Goal: Communication & Community: Connect with others

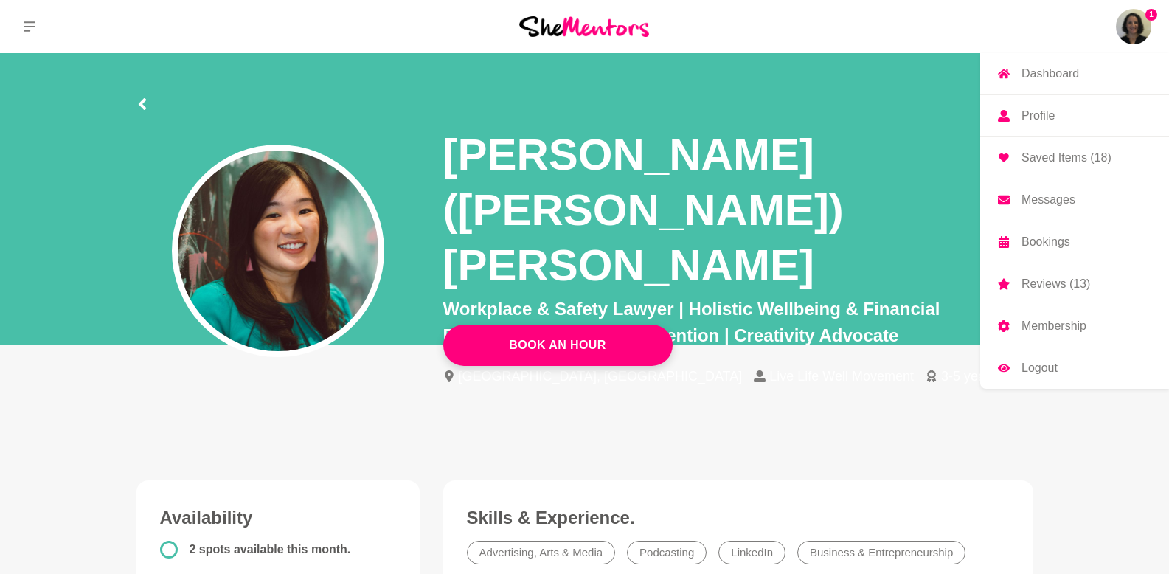
click at [1050, 208] on link "Messages" at bounding box center [1074, 199] width 189 height 41
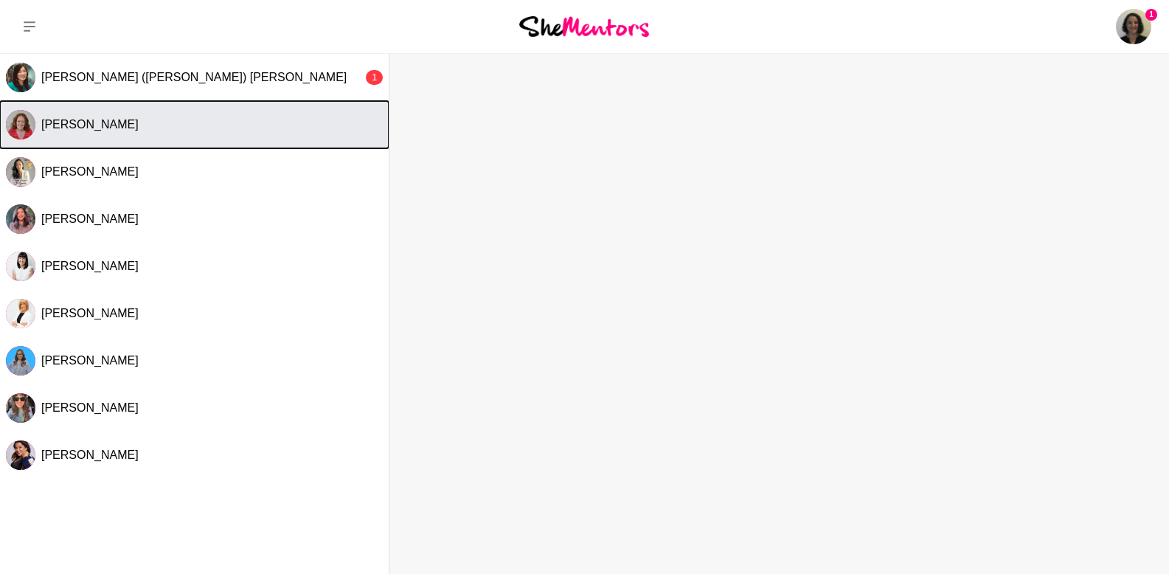
click at [200, 142] on button "[PERSON_NAME]" at bounding box center [194, 124] width 389 height 47
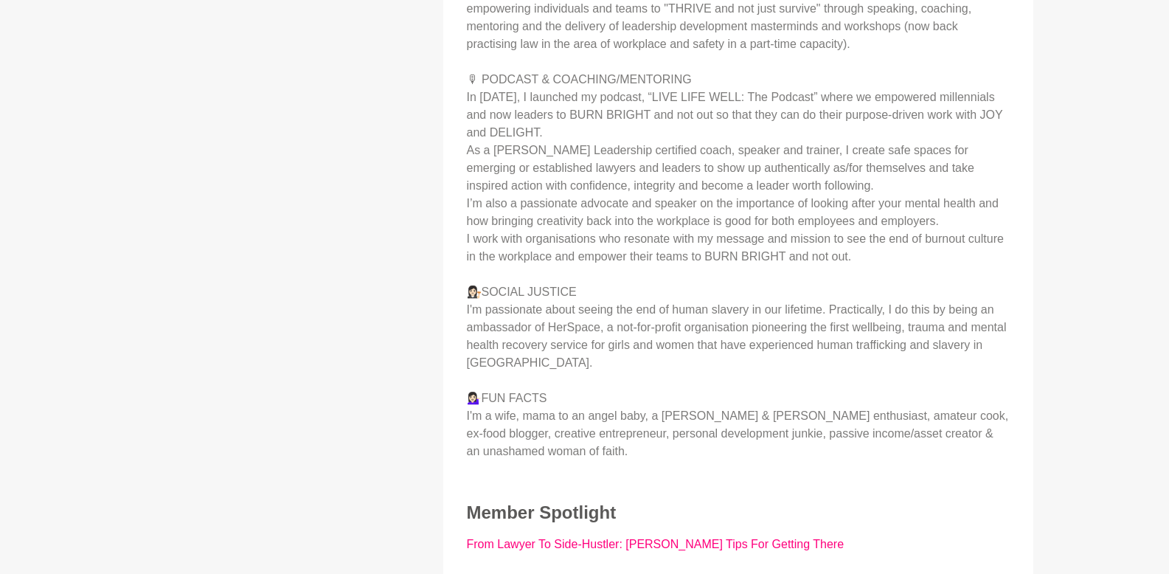
scroll to position [973, 0]
click at [773, 538] on link "From Lawyer To Side-Hustler: [PERSON_NAME] Tips For Getting There" at bounding box center [656, 544] width 378 height 13
click at [755, 538] on link "From Lawyer To Side-Hustler: [PERSON_NAME] Tips For Getting There" at bounding box center [656, 544] width 378 height 13
click at [745, 496] on div "About Me 👉 Are you a high-achieving, purpose-driven but burnt out lawyer/leader…" at bounding box center [738, 312] width 561 height 941
click at [748, 538] on link "From Lawyer To Side-Hustler: [PERSON_NAME] Tips For Getting There" at bounding box center [656, 544] width 378 height 13
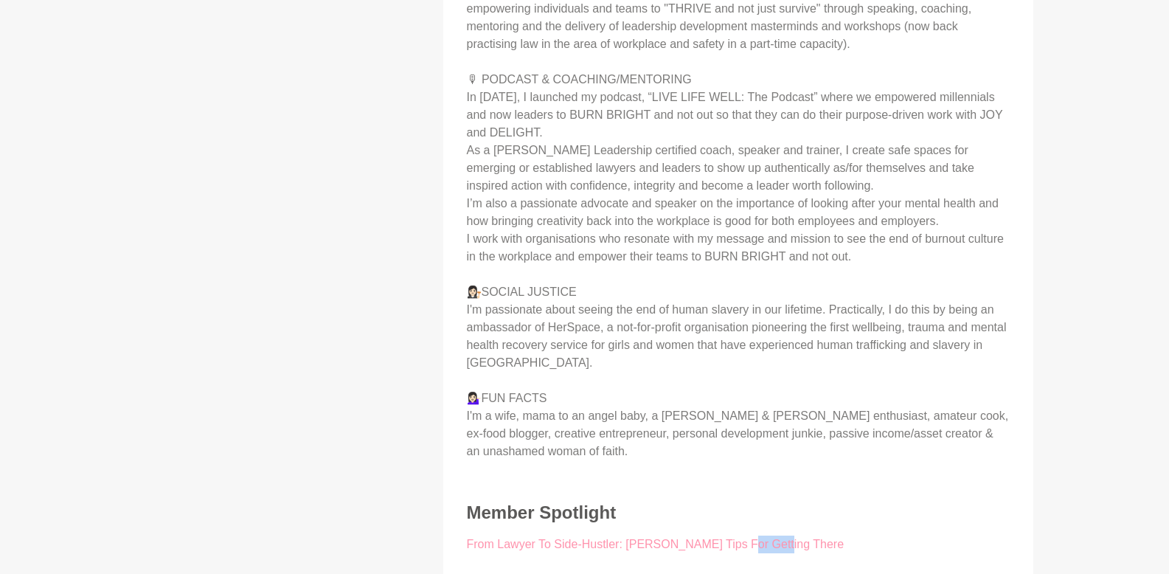
click at [748, 538] on link "From Lawyer To Side-Hustler: [PERSON_NAME] Tips For Getting There" at bounding box center [656, 544] width 378 height 13
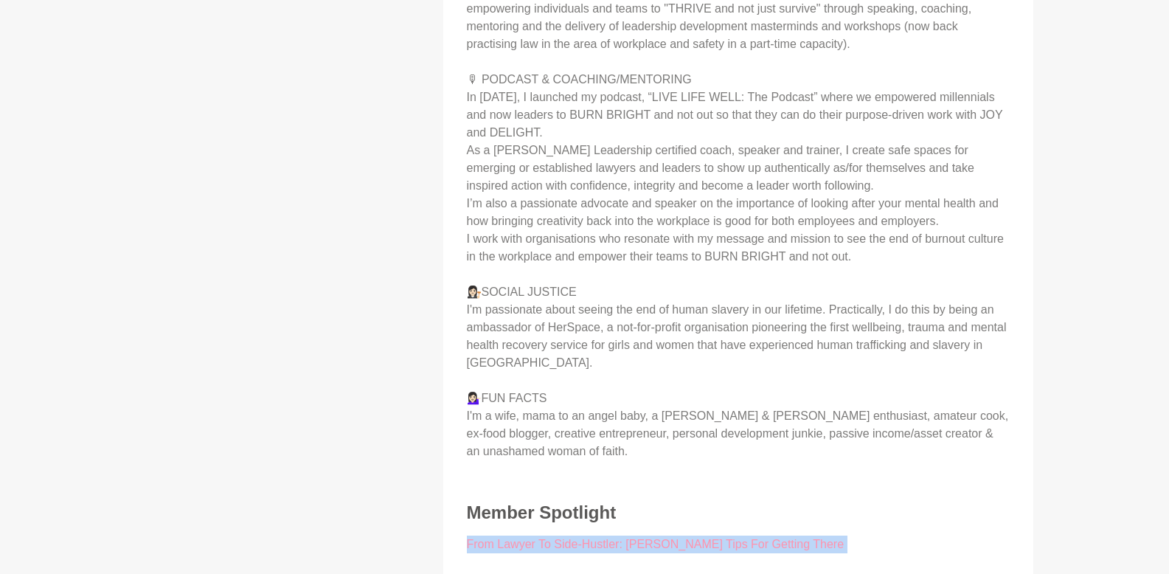
click at [748, 538] on link "From Lawyer To Side-Hustler: [PERSON_NAME] Tips For Getting There" at bounding box center [656, 544] width 378 height 13
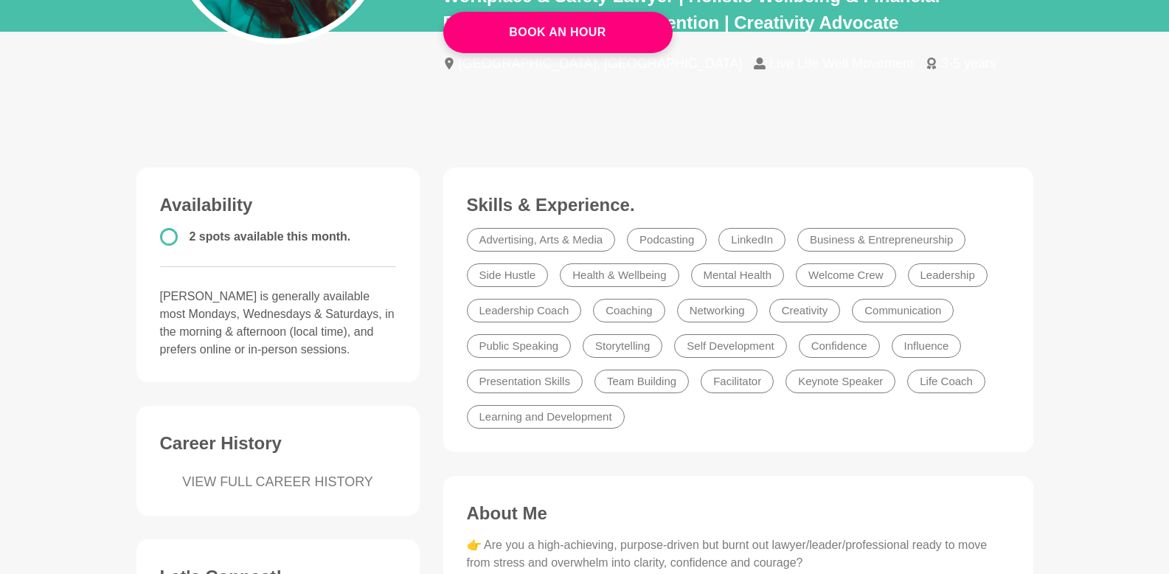
scroll to position [0, 0]
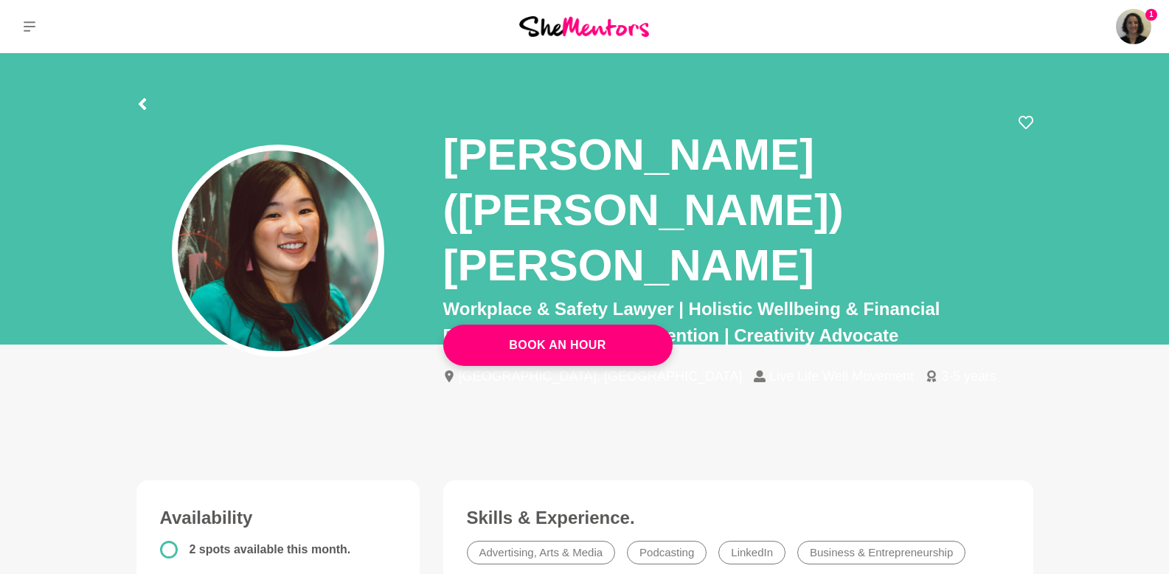
click at [754, 370] on li "Live Life Well Movement" at bounding box center [840, 376] width 172 height 13
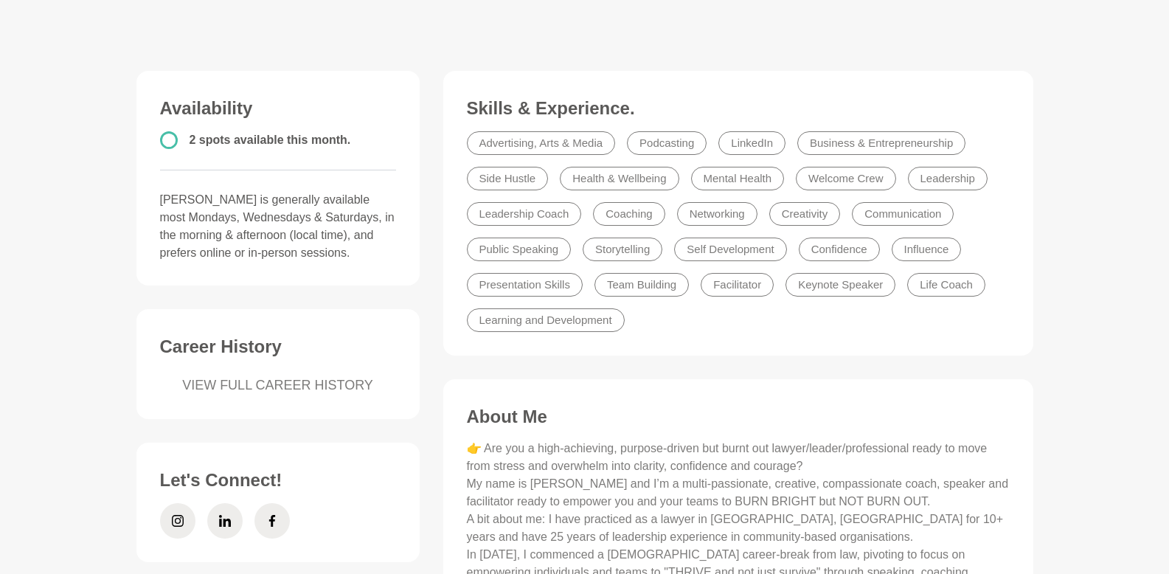
scroll to position [609, 0]
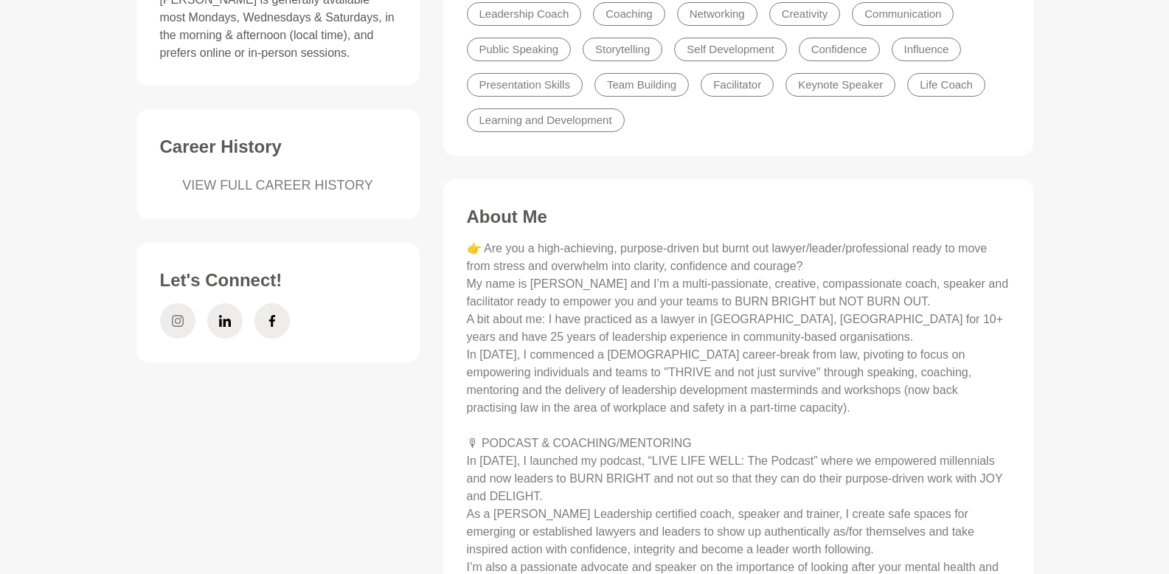
click at [173, 303] on icon at bounding box center [178, 320] width 12 height 35
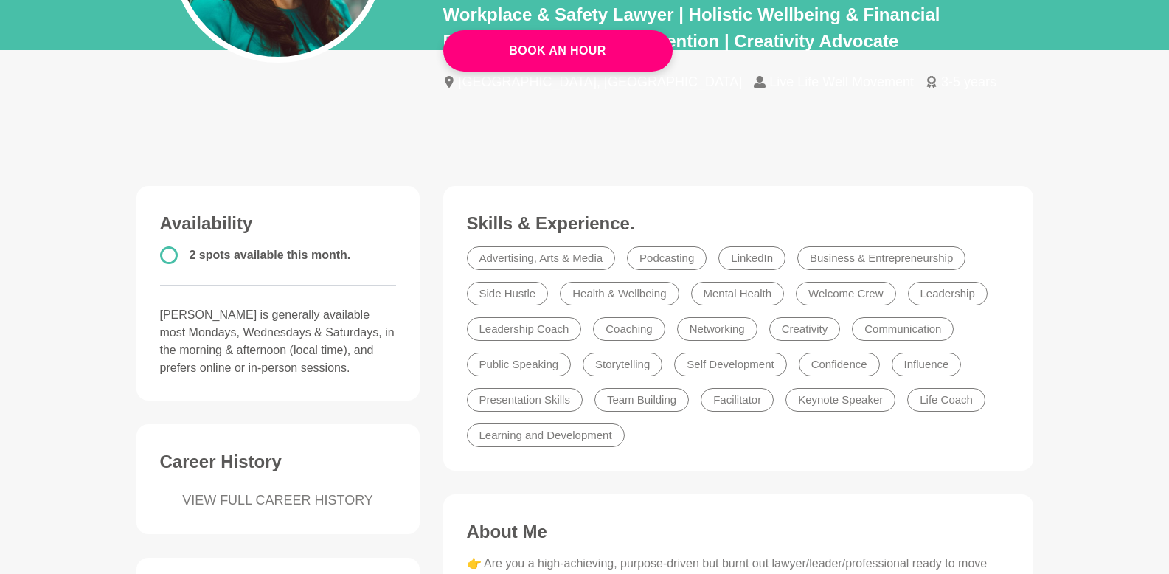
scroll to position [0, 0]
